Goal: Task Accomplishment & Management: Manage account settings

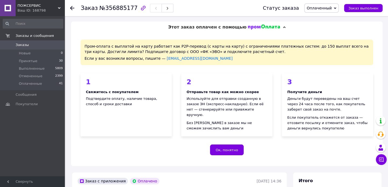
click at [281, 143] on div "Пром-оплата с выплатой на карту работает как P2P-перевод (с карты на карту) с о…" at bounding box center [227, 99] width 312 height 133
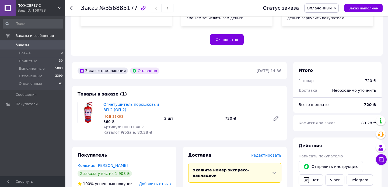
scroll to position [109, 0]
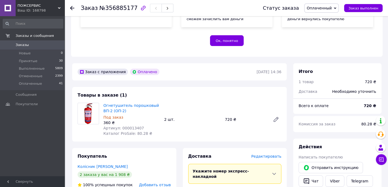
drag, startPoint x: 279, startPoint y: 134, endPoint x: 281, endPoint y: 137, distance: 3.5
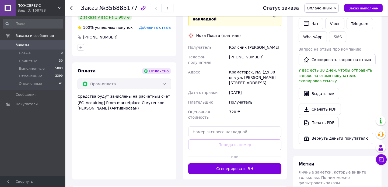
scroll to position [251, 0]
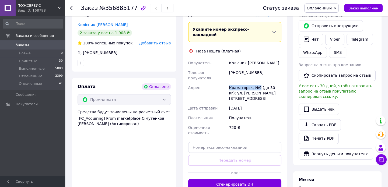
drag, startPoint x: 258, startPoint y: 76, endPoint x: 222, endPoint y: 77, distance: 35.3
click at [222, 77] on div "Получатель Колісник Едуард Телефон получателя +380680949133 Адрес Краматорск, №…" at bounding box center [235, 98] width 96 height 80
copy div "Адрес Краматорск, №9"
click at [247, 58] on div "Колісник [PERSON_NAME]" at bounding box center [255, 63] width 55 height 10
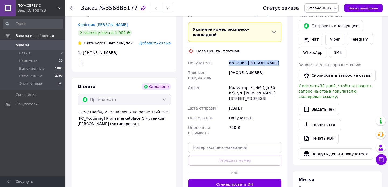
click at [247, 58] on div "Колісник [PERSON_NAME]" at bounding box center [255, 63] width 55 height 10
copy div "Колісник [PERSON_NAME]"
click at [239, 68] on div "[PHONE_NUMBER]" at bounding box center [255, 75] width 55 height 15
copy div "380680949133"
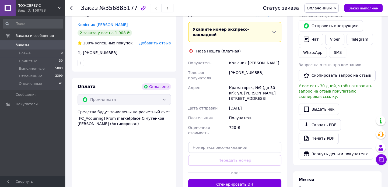
drag, startPoint x: 295, startPoint y: 129, endPoint x: 293, endPoint y: 138, distance: 8.6
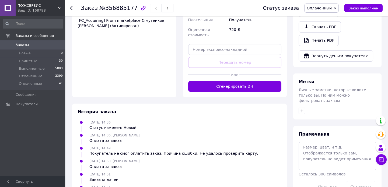
scroll to position [355, 0]
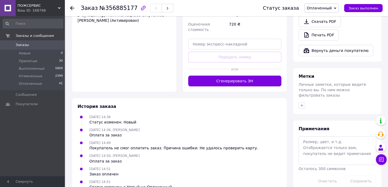
click at [300, 103] on icon "button" at bounding box center [302, 105] width 4 height 4
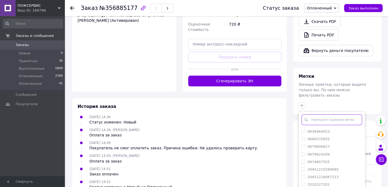
click at [322, 114] on input "text" at bounding box center [332, 119] width 61 height 11
paste input "ПС000024226"
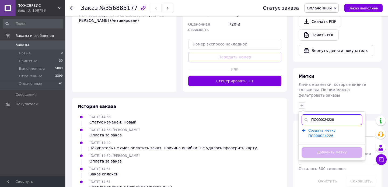
type input "ПС000024226"
click at [325, 128] on span "Создать метку ПС000024226" at bounding box center [321, 133] width 27 height 10
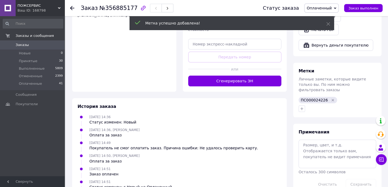
scroll to position [363, 0]
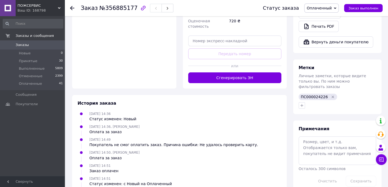
drag, startPoint x: 280, startPoint y: 134, endPoint x: 279, endPoint y: 140, distance: 6.5
click at [283, 145] on div "История заказа 12.08.2025 14:36 Статус изменен: Новый 12.08.2025 14:36, Едуард …" at bounding box center [179, 150] width 215 height 110
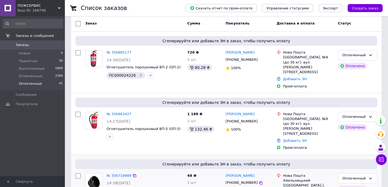
scroll to position [47, 0]
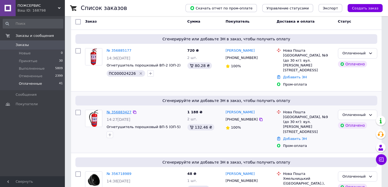
click at [121, 110] on link "№ 356883427" at bounding box center [119, 112] width 25 height 4
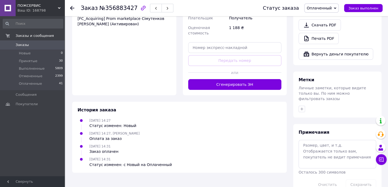
scroll to position [355, 0]
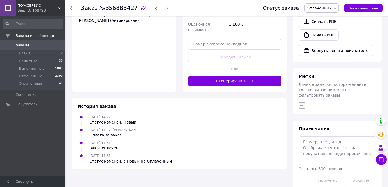
click at [301, 103] on icon "button" at bounding box center [302, 105] width 4 height 4
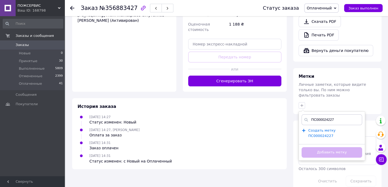
type input "ПС000024227"
click at [326, 128] on span "Создать метку ПС000024227" at bounding box center [321, 133] width 27 height 10
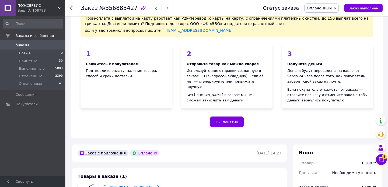
scroll to position [0, 0]
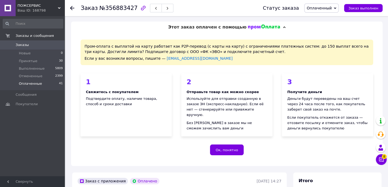
click at [31, 81] on span "Оплаченные" at bounding box center [30, 83] width 23 height 5
